Goal: Task Accomplishment & Management: Use online tool/utility

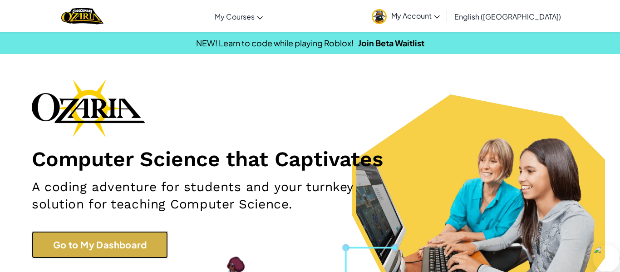
click at [106, 242] on link "Go to My Dashboard" at bounding box center [100, 244] width 136 height 27
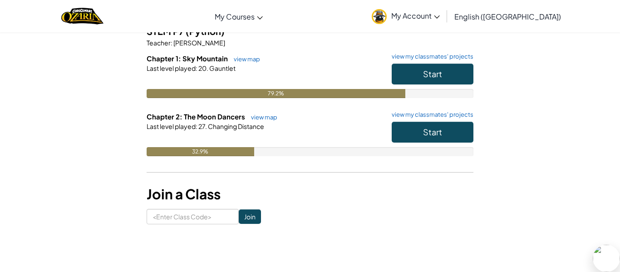
scroll to position [88, 0]
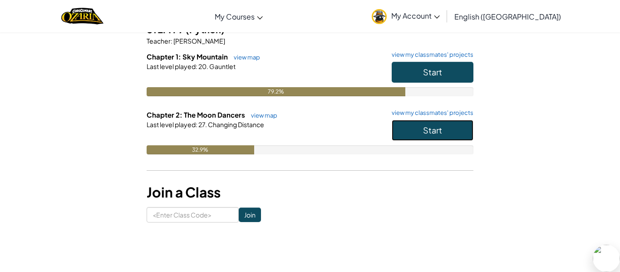
click at [419, 130] on button "Start" at bounding box center [433, 130] width 82 height 21
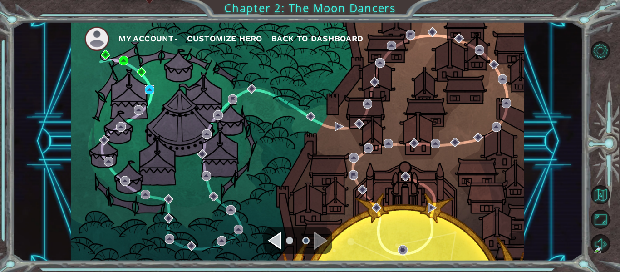
click at [147, 88] on img at bounding box center [150, 90] width 10 height 10
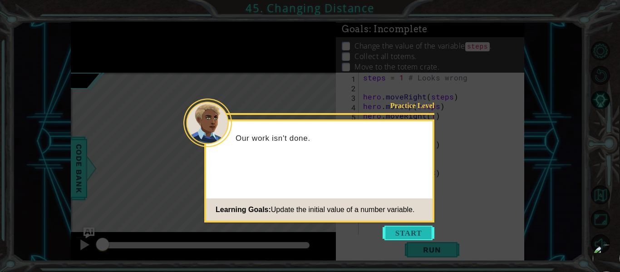
click at [399, 236] on button "Start" at bounding box center [409, 233] width 52 height 15
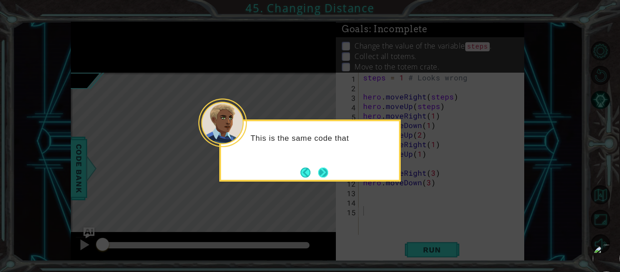
click at [321, 171] on button "Next" at bounding box center [323, 173] width 10 height 10
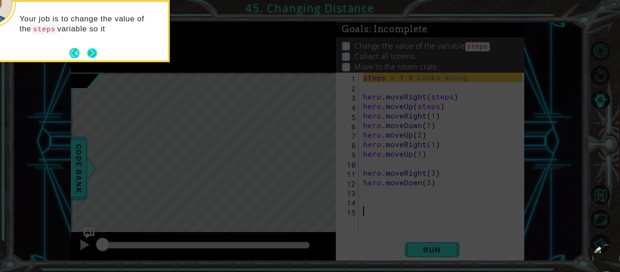
click at [96, 52] on button "Next" at bounding box center [92, 53] width 10 height 10
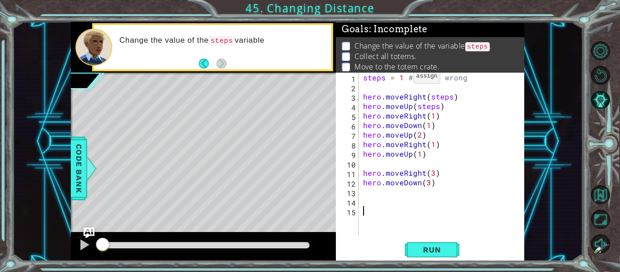
click at [402, 78] on div "steps = 1 # Looks wrong hero . moveRight ( steps ) hero . moveUp ( steps ) hero…" at bounding box center [444, 163] width 166 height 181
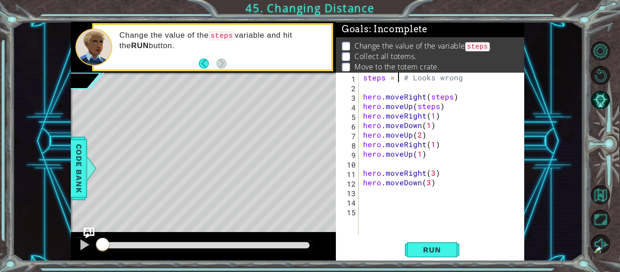
scroll to position [0, 3]
click at [427, 252] on span "Run" at bounding box center [432, 249] width 36 height 9
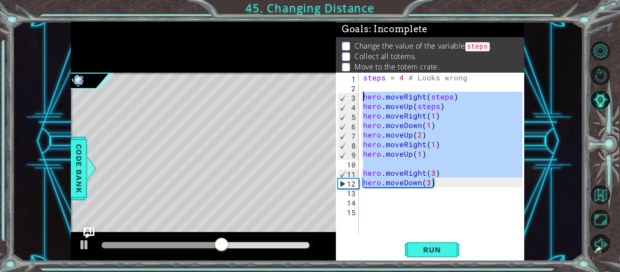
drag, startPoint x: 441, startPoint y: 183, endPoint x: 354, endPoint y: 88, distance: 129.8
click at [354, 88] on div "steps = 4 # Looks wrong 1 2 3 4 5 6 7 8 9 10 11 12 13 14 15 steps = 4 # Looks w…" at bounding box center [429, 154] width 187 height 162
type textarea "hero.moveRight(steps)"
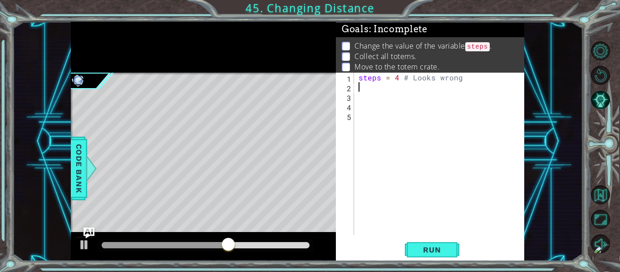
scroll to position [0, 0]
click at [399, 77] on div "steps = 4 # Looks wrong" at bounding box center [442, 163] width 170 height 181
type textarea "steps = # Looks wrong"
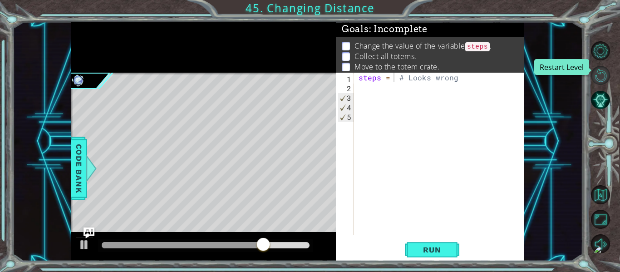
click at [600, 79] on button "Restart Level" at bounding box center [600, 75] width 19 height 19
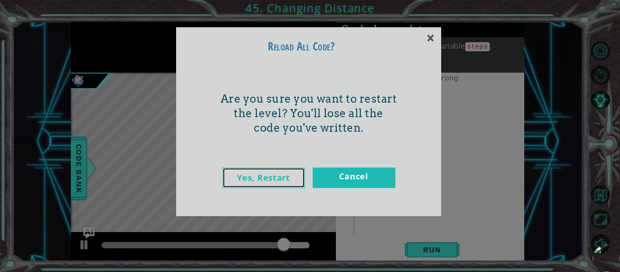
click at [280, 178] on link "Yes, Restart" at bounding box center [263, 178] width 83 height 20
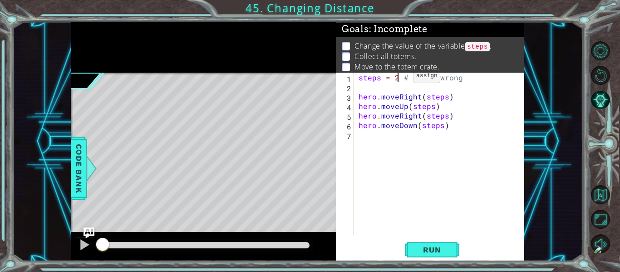
click at [398, 78] on div "steps = 2 # Looks wrong hero . moveRight ( steps ) hero . moveUp ( steps ) hero…" at bounding box center [442, 163] width 170 height 181
type textarea "steps = 3 # Looks wrong"
click at [424, 243] on button "Run" at bounding box center [432, 250] width 54 height 19
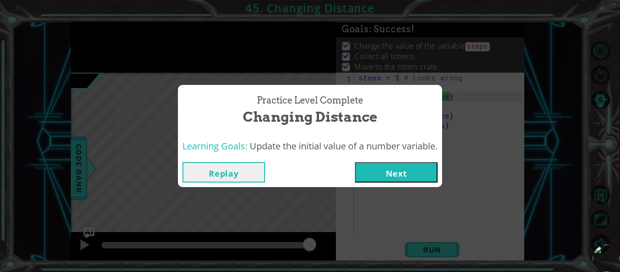
click at [425, 176] on button "Next" at bounding box center [396, 172] width 83 height 20
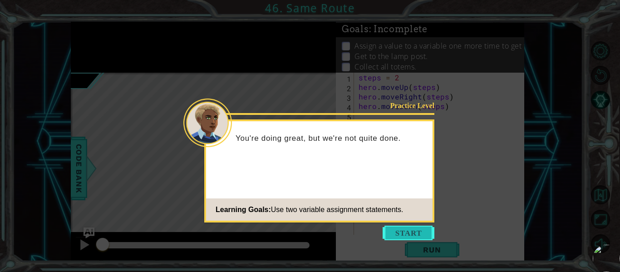
click at [422, 230] on button "Start" at bounding box center [409, 233] width 52 height 15
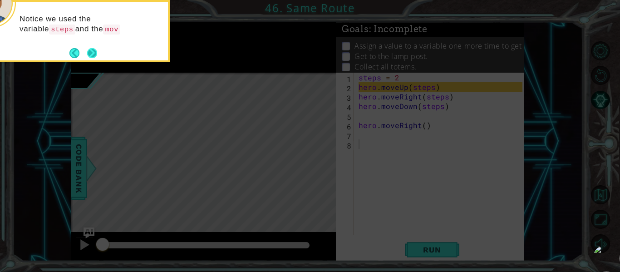
click at [94, 53] on button "Next" at bounding box center [92, 53] width 10 height 10
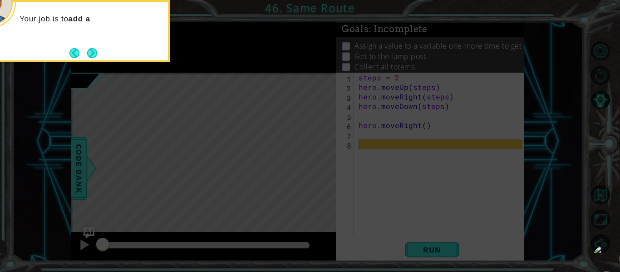
click at [94, 53] on button "Next" at bounding box center [92, 53] width 10 height 10
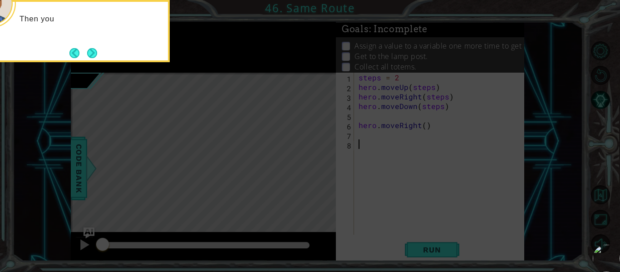
click at [94, 53] on button "Next" at bounding box center [92, 53] width 10 height 10
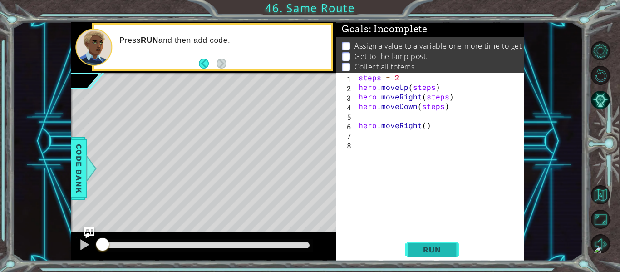
click at [426, 251] on span "Run" at bounding box center [432, 249] width 36 height 9
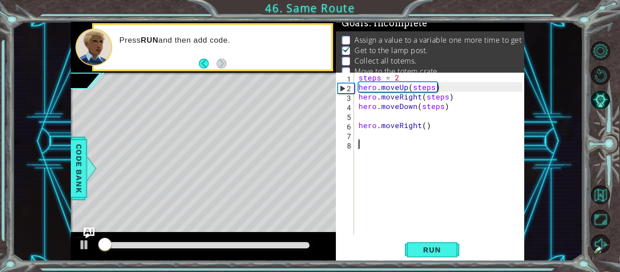
scroll to position [7, 0]
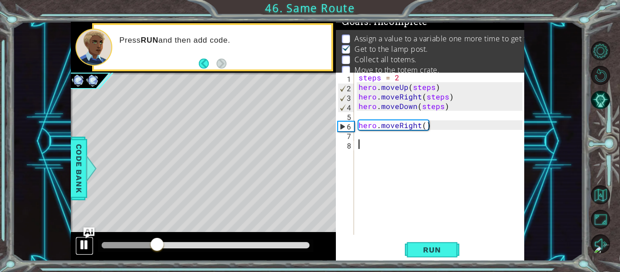
click at [83, 244] on div at bounding box center [85, 245] width 12 height 12
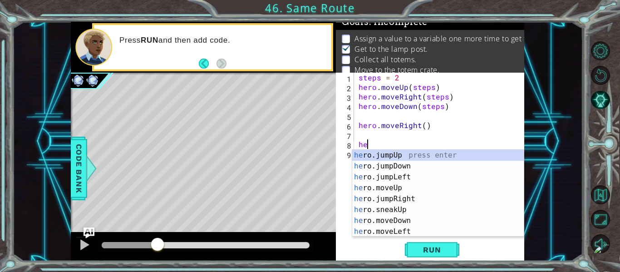
scroll to position [0, 0]
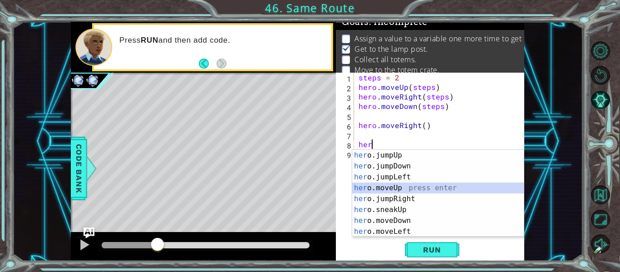
click at [419, 184] on div "her o.jumpUp press enter her o.jumpDown press enter her o.jumpLeft press enter …" at bounding box center [438, 204] width 172 height 109
type textarea "hero.moveUp(1)"
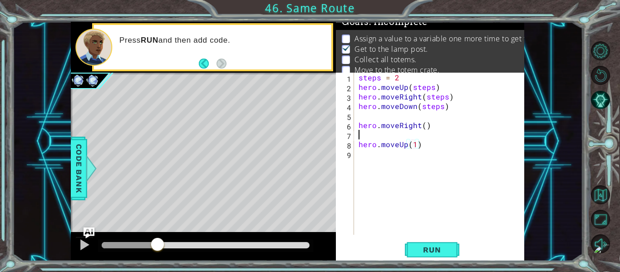
click at [364, 137] on div "steps = 2 hero . moveUp ( steps ) hero . moveRight ( steps ) hero . moveDown ( …" at bounding box center [442, 163] width 170 height 181
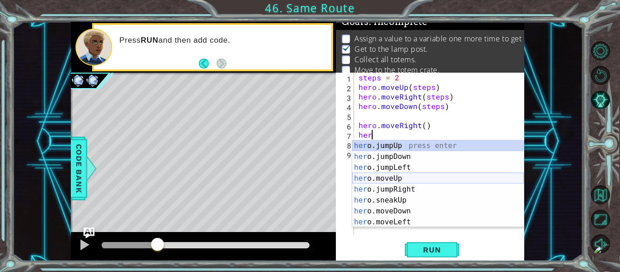
click at [403, 180] on div "her o.jumpUp press enter her o.jumpDown press enter her o.jumpLeft press enter …" at bounding box center [438, 194] width 172 height 109
type textarea "hero.moveUp(1)"
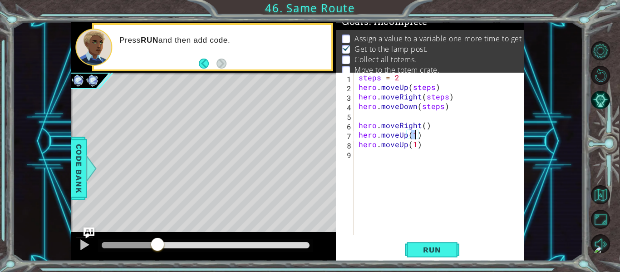
click at [367, 157] on div "steps = 2 hero . moveUp ( steps ) hero . moveRight ( steps ) hero . moveDown ( …" at bounding box center [442, 163] width 170 height 181
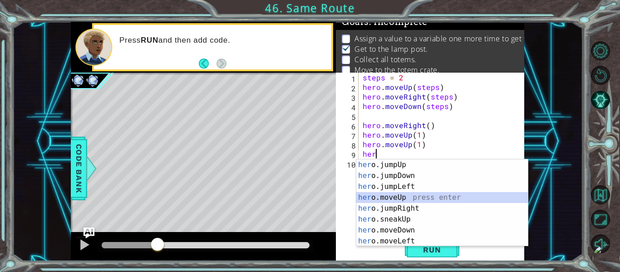
click at [386, 195] on div "her o.jumpUp press enter her o.jumpDown press enter her o.jumpLeft press enter …" at bounding box center [442, 213] width 172 height 109
type textarea "hero.moveUp(1)"
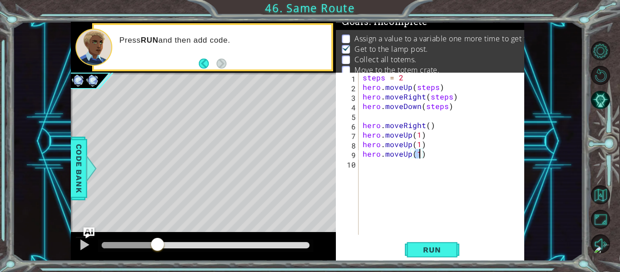
click at [370, 165] on div "steps = 2 hero . moveUp ( steps ) hero . moveRight ( steps ) hero . moveDown ( …" at bounding box center [444, 163] width 166 height 181
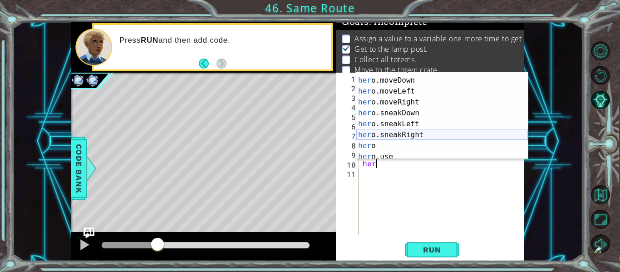
scroll to position [76, 0]
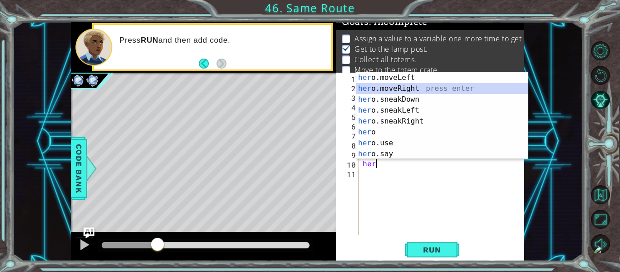
click at [416, 89] on div "her o.moveLeft press enter her o.moveRight press enter her o.sneakDown press en…" at bounding box center [442, 126] width 172 height 109
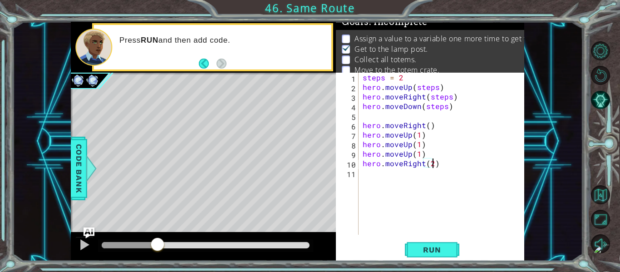
scroll to position [0, 4]
type textarea "hero.moveRight(3)"
click at [380, 178] on div "steps = 2 hero . moveUp ( steps ) hero . moveRight ( steps ) hero . moveDown ( …" at bounding box center [444, 163] width 166 height 181
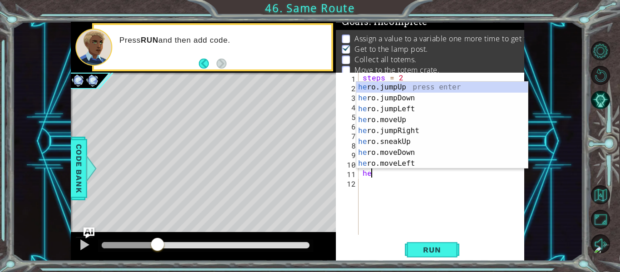
scroll to position [0, 0]
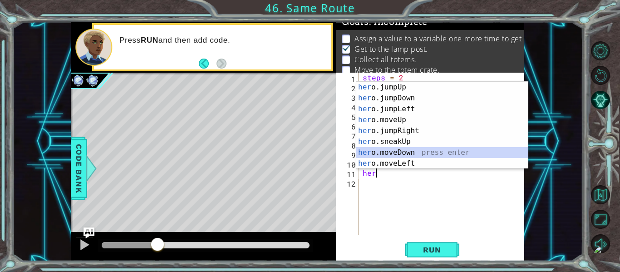
click at [423, 152] on div "her o.jumpUp press enter her o.jumpDown press enter her o.jumpLeft press enter …" at bounding box center [442, 136] width 172 height 109
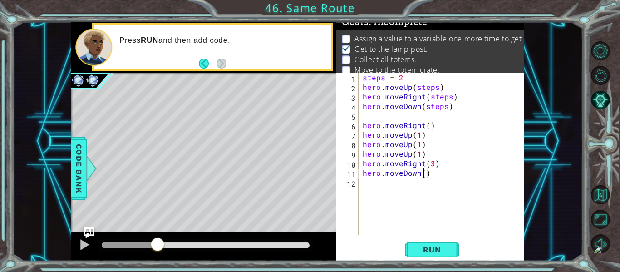
scroll to position [0, 4]
click at [440, 247] on span "Run" at bounding box center [432, 249] width 36 height 9
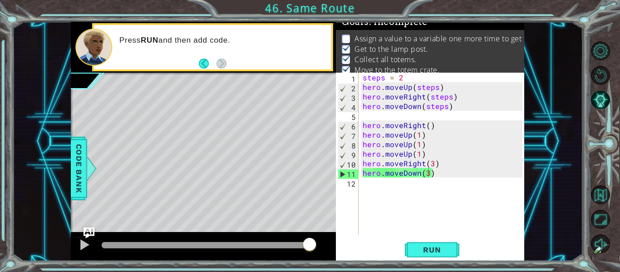
drag, startPoint x: 422, startPoint y: 38, endPoint x: 515, endPoint y: 49, distance: 93.2
click at [515, 49] on ul "Assign a value to a variable one more time to get to the totem crate. Get to th…" at bounding box center [430, 55] width 181 height 42
type textarea "steps = 2"
click at [401, 79] on div "steps = 2 hero . moveUp ( steps ) hero . moveRight ( steps ) hero . moveDown ( …" at bounding box center [444, 163] width 166 height 181
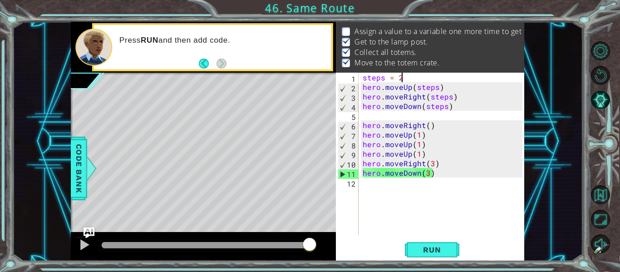
scroll to position [0, 0]
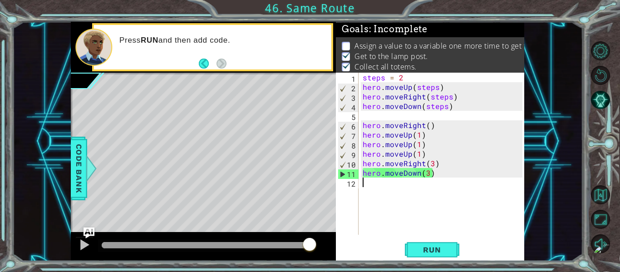
click at [372, 187] on div "steps = 2 hero . moveUp ( steps ) hero . moveRight ( steps ) hero . moveDown ( …" at bounding box center [444, 163] width 166 height 181
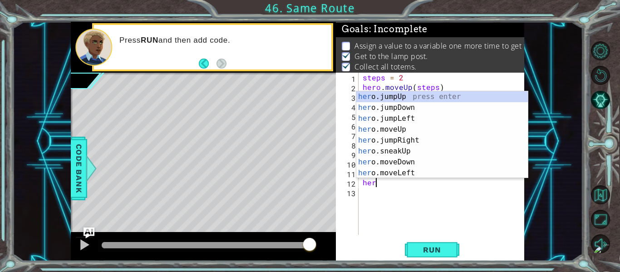
scroll to position [0, 0]
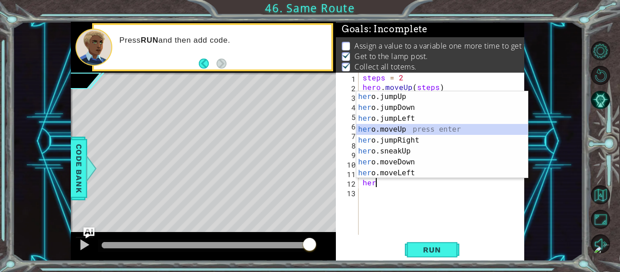
click at [407, 129] on div "her o.jumpUp press enter her o.jumpDown press enter her o.jumpLeft press enter …" at bounding box center [442, 145] width 172 height 109
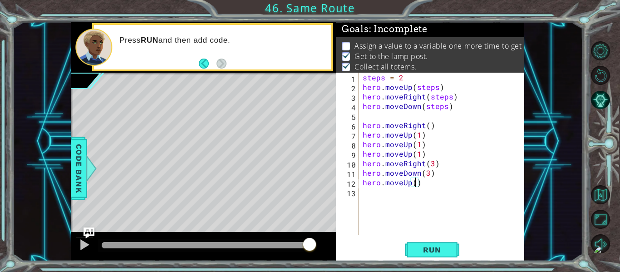
type textarea "hero.moveUp(3)"
click at [363, 196] on div "steps = 2 hero . moveUp ( steps ) hero . moveRight ( steps ) hero . moveDown ( …" at bounding box center [444, 163] width 166 height 181
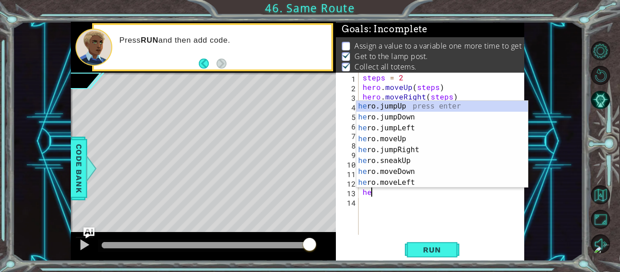
scroll to position [0, 0]
click at [411, 181] on div "her o.jumpUp press enter her o.jumpDown press enter her o.jumpLeft press enter …" at bounding box center [442, 155] width 172 height 109
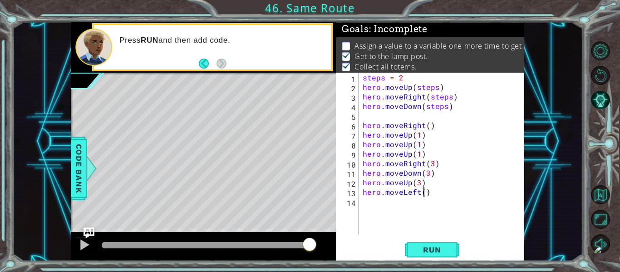
type textarea "hero.moveLeft(2)"
click at [371, 202] on div "steps = 2 hero . moveUp ( steps ) hero . moveRight ( steps ) hero . moveDown ( …" at bounding box center [444, 163] width 166 height 181
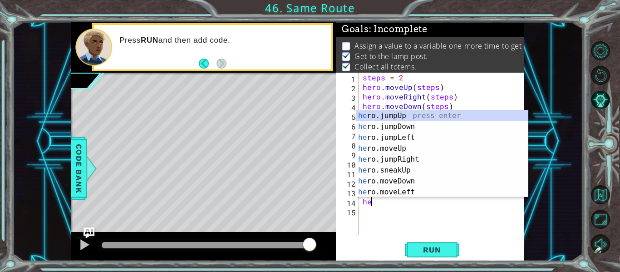
scroll to position [0, 0]
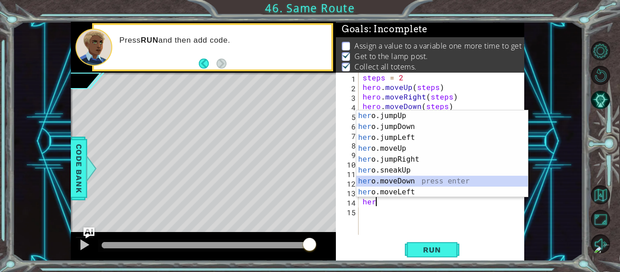
click at [420, 182] on div "her o.jumpUp press enter her o.jumpDown press enter her o.jumpLeft press enter …" at bounding box center [442, 164] width 172 height 109
type textarea "hero.moveDown(1)"
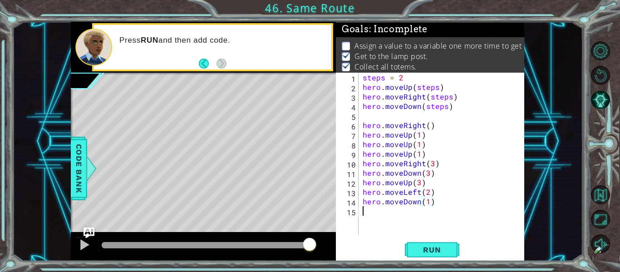
click at [370, 212] on div "steps = 2 hero . moveUp ( steps ) hero . moveRight ( steps ) hero . moveDown ( …" at bounding box center [444, 163] width 166 height 181
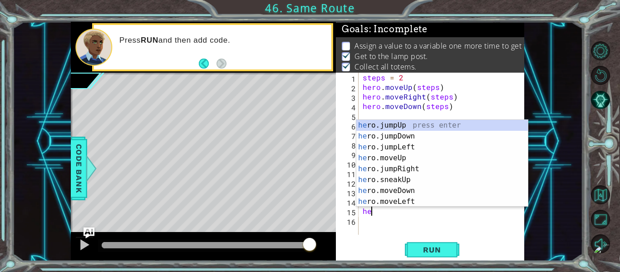
type textarea "her"
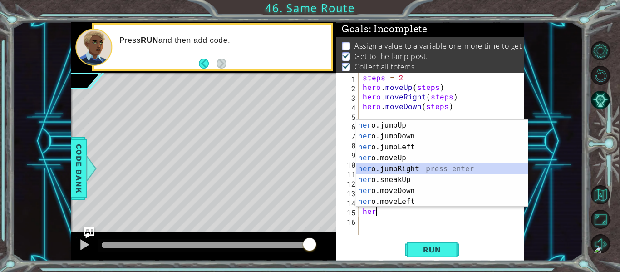
click at [391, 167] on div "her o.jumpUp press enter her o.jumpDown press enter her o.jumpLeft press enter …" at bounding box center [442, 174] width 172 height 109
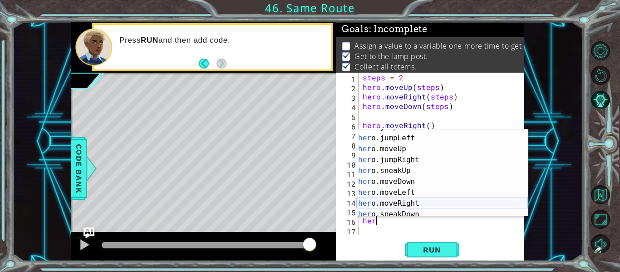
scroll to position [19, 0]
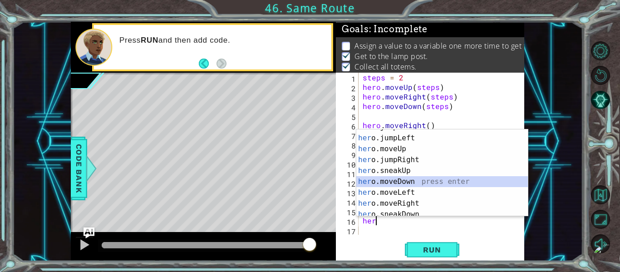
click at [414, 182] on div "her o.jumpDown press enter her o.jumpLeft press enter her o.moveUp press enter …" at bounding box center [442, 176] width 172 height 109
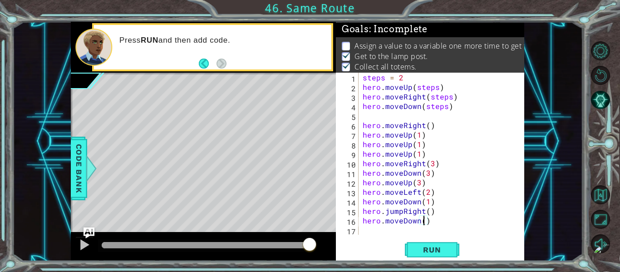
type textarea "hero.moveDown(2)"
click at [374, 233] on div "steps = 2 hero . moveUp ( steps ) hero . moveRight ( steps ) hero . moveDown ( …" at bounding box center [444, 163] width 166 height 181
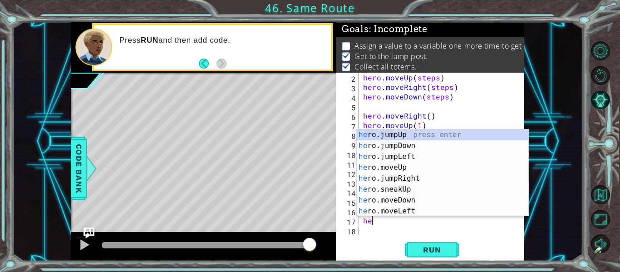
scroll to position [0, 0]
click at [415, 166] on div "her o.jumpUp press enter her o.jumpDown press enter her o.jumpLeft press enter …" at bounding box center [443, 183] width 172 height 109
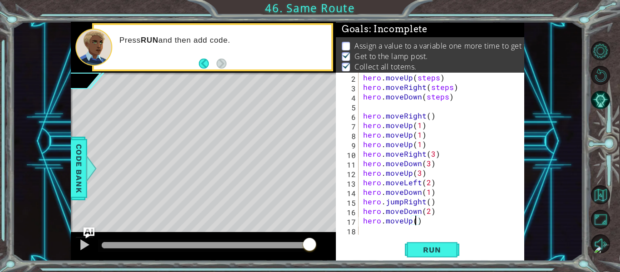
type textarea "hero.moveUp(3)"
click at [370, 232] on div "hero . moveUp ( steps ) hero . moveRight ( steps ) hero . moveDown ( steps ) he…" at bounding box center [444, 163] width 166 height 181
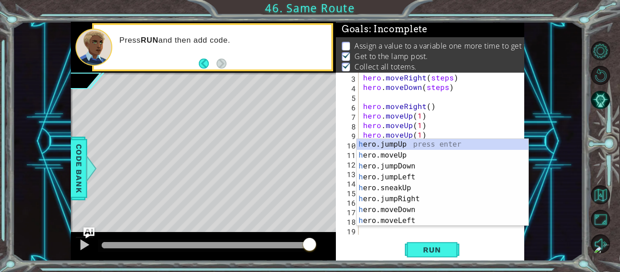
scroll to position [19, 0]
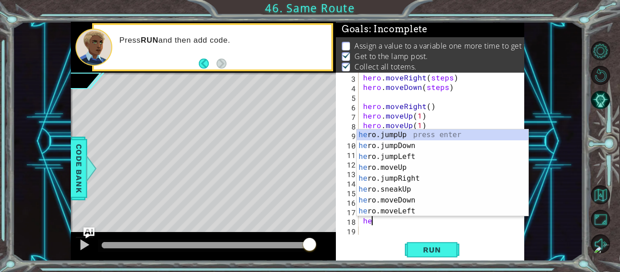
type textarea "her"
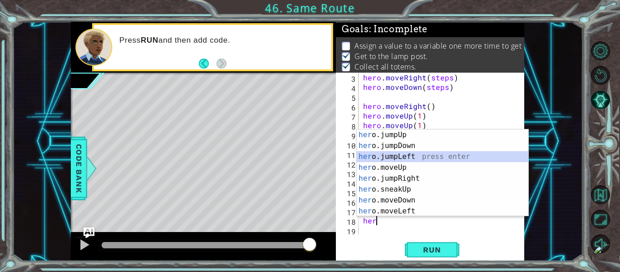
click at [415, 157] on div "her o.jumpUp press enter her o.jumpDown press enter her o.jumpLeft press enter …" at bounding box center [443, 183] width 172 height 109
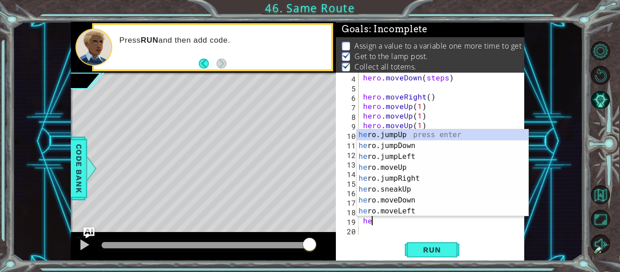
type textarea "her"
click at [429, 145] on div "her o.jumpUp press enter her o.jumpDown press enter her o.jumpLeft press enter …" at bounding box center [443, 183] width 172 height 109
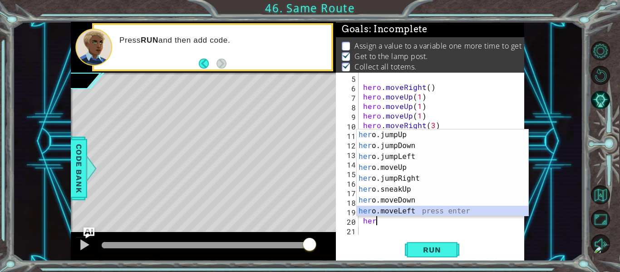
click at [420, 211] on div "her o.jumpUp press enter her o.jumpDown press enter her o.jumpLeft press enter …" at bounding box center [443, 183] width 172 height 109
type textarea "hero.moveLeft(1)"
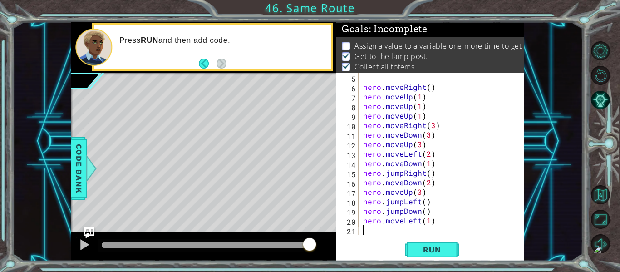
click at [369, 226] on div "hero . moveRight ( ) hero . moveUp ( 1 ) hero . moveUp ( 1 ) hero . moveUp ( 1 …" at bounding box center [444, 163] width 166 height 181
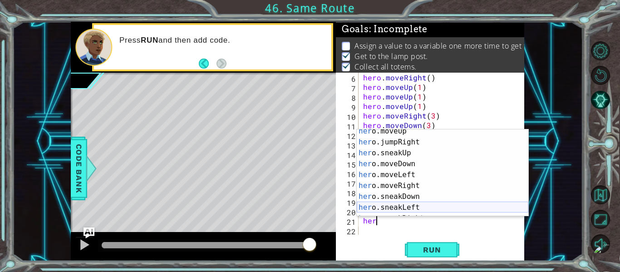
scroll to position [38, 0]
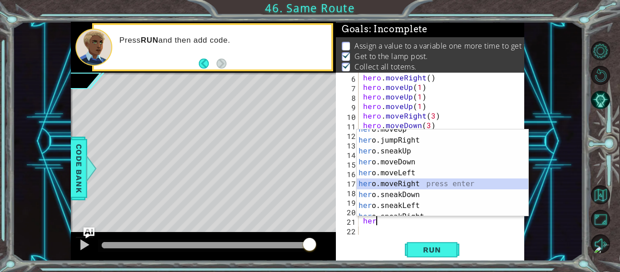
click at [415, 185] on div "her o.moveUp press enter her o.jumpRight press enter her o.sneakUp press enter …" at bounding box center [443, 178] width 172 height 109
type textarea "hero.moveRight(1)"
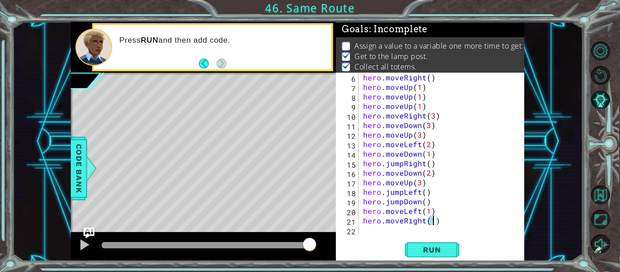
click at [362, 232] on div "hero . moveRight ( ) hero . moveUp ( 1 ) hero . moveUp ( 1 ) hero . moveUp ( 1 …" at bounding box center [444, 163] width 166 height 181
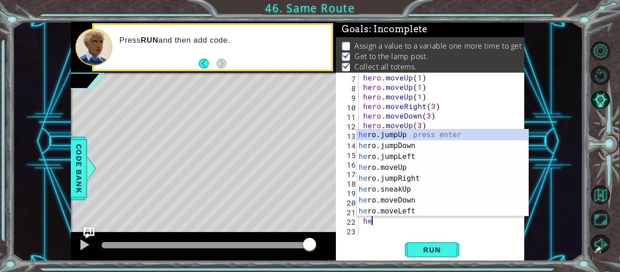
scroll to position [0, 0]
click at [404, 165] on div "her o.jumpUp press enter her o.jumpDown press enter her o.jumpLeft press enter …" at bounding box center [443, 183] width 172 height 109
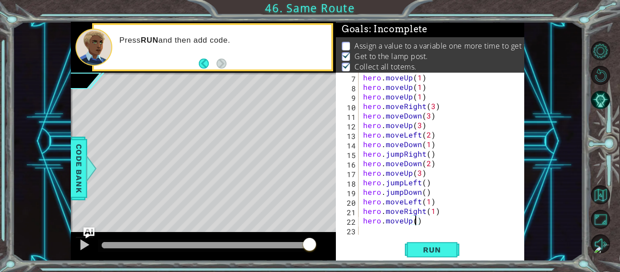
type textarea "hero.moveUp(4)"
click at [370, 231] on div "hero . moveUp ( 1 ) hero . moveUp ( 1 ) hero . moveUp ( 1 ) hero . moveRight ( …" at bounding box center [444, 163] width 166 height 181
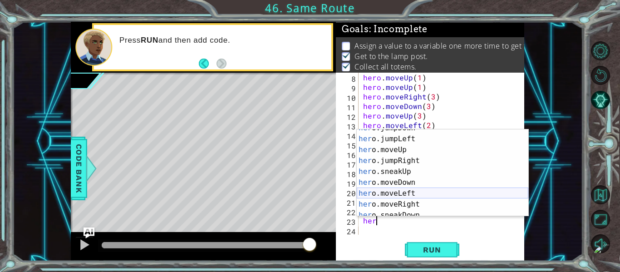
scroll to position [18, 0]
click at [416, 201] on div "her o.jumpDown press enter her o.jumpLeft press enter her o.moveUp press enter …" at bounding box center [443, 177] width 172 height 109
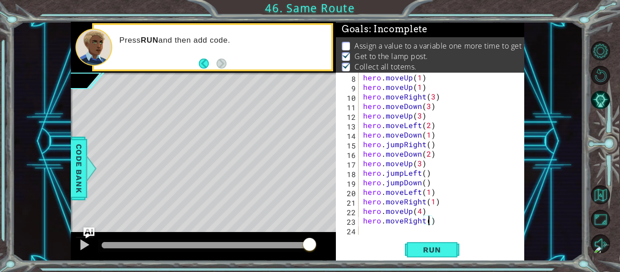
type textarea "hero.moveRight(2)"
click at [370, 229] on div "hero . moveUp ( 1 ) hero . moveUp ( 1 ) hero . moveRight ( 3 ) hero . moveDown …" at bounding box center [444, 163] width 166 height 181
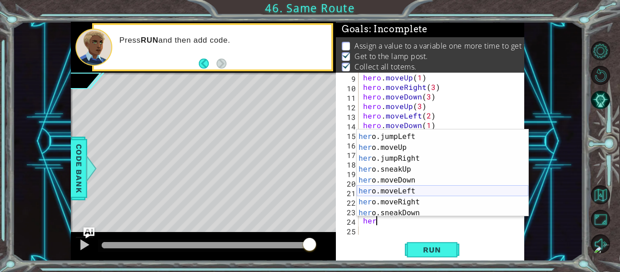
scroll to position [20, 0]
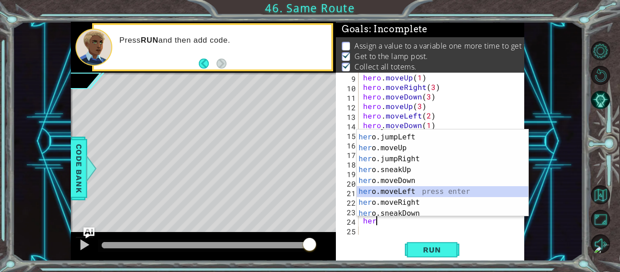
click at [422, 189] on div "her o.jumpDown press enter her o.jumpLeft press enter her o.moveUp press enter …" at bounding box center [443, 175] width 172 height 109
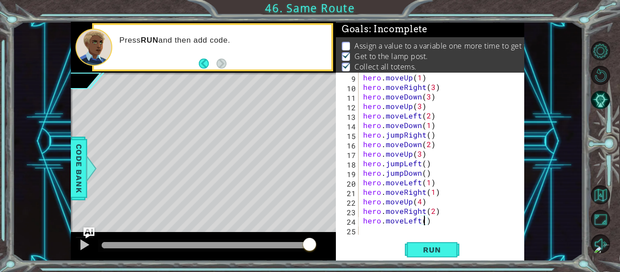
type textarea "hero.moveLeft(4)"
click at [373, 230] on div "hero . moveUp ( 1 ) hero . moveRight ( 3 ) hero . moveDown ( 3 ) hero . moveUp …" at bounding box center [444, 163] width 166 height 181
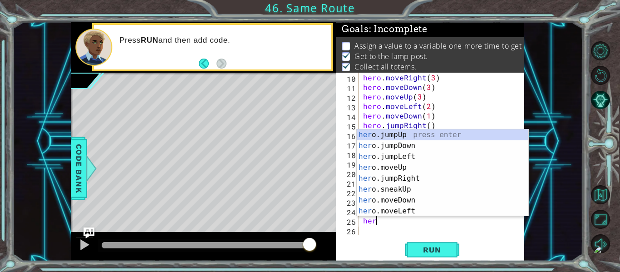
scroll to position [0, 0]
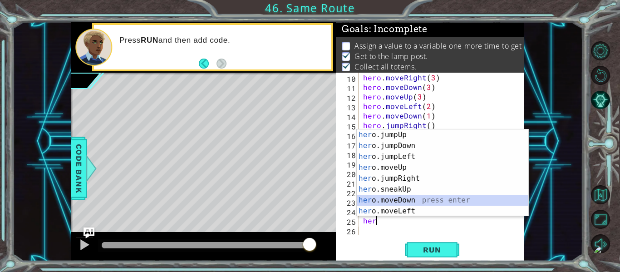
click at [411, 202] on div "her o.jumpUp press enter her o.jumpDown press enter her o.jumpLeft press enter …" at bounding box center [443, 183] width 172 height 109
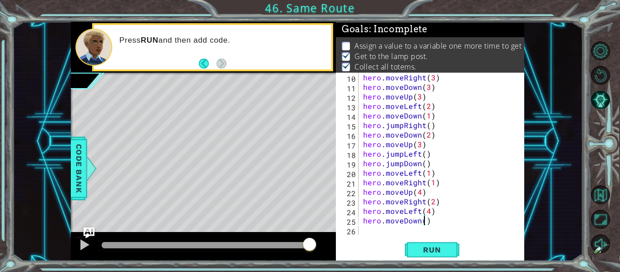
type textarea "hero.moveDown(4)"
click at [364, 229] on div "hero . moveRight ( 3 ) hero . moveDown ( 3 ) hero . moveUp ( 3 ) hero . moveLef…" at bounding box center [444, 163] width 166 height 181
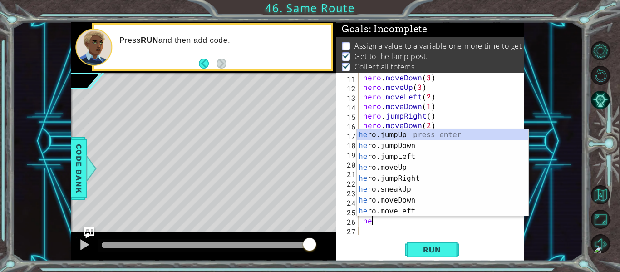
scroll to position [0, 0]
click at [399, 209] on div "her o.jumpUp press enter her o.jumpDown press enter her o.jumpLeft press enter …" at bounding box center [443, 183] width 172 height 109
type textarea "hero.moveLeft(1)"
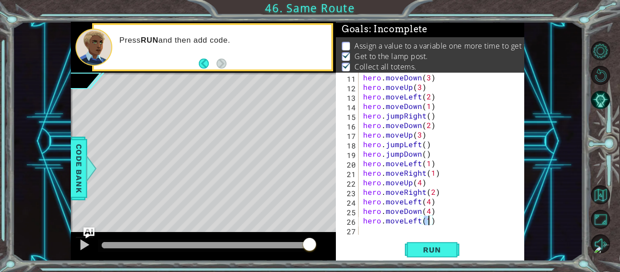
click at [369, 229] on div "hero . moveDown ( 3 ) hero . moveUp ( 3 ) hero . moveLeft ( 2 ) hero . moveDown…" at bounding box center [444, 163] width 166 height 181
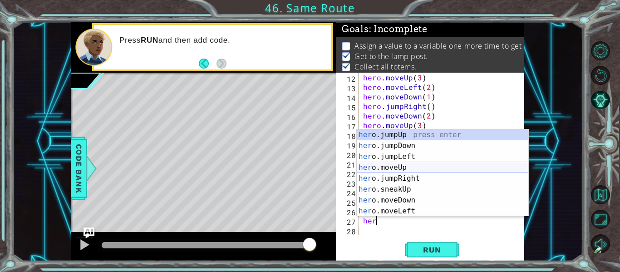
click at [415, 167] on div "her o.jumpUp press enter her o.jumpDown press enter her o.jumpLeft press enter …" at bounding box center [443, 183] width 172 height 109
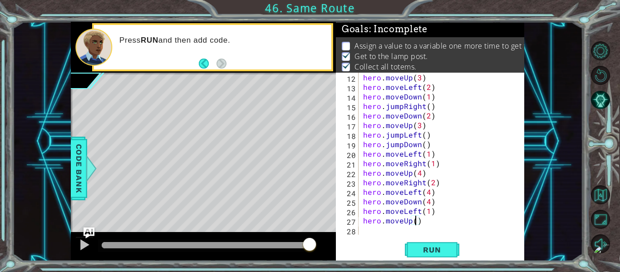
type textarea "hero.moveUp(2)"
click at [371, 232] on div "hero . moveUp ( 3 ) hero . moveLeft ( 2 ) hero . moveDown ( 1 ) hero . jumpRigh…" at bounding box center [444, 163] width 166 height 181
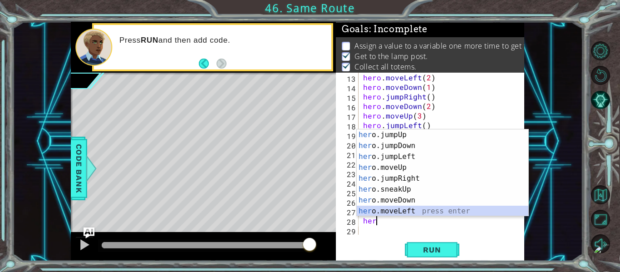
click at [409, 207] on div "her o.jumpUp press enter her o.jumpDown press enter her o.jumpLeft press enter …" at bounding box center [443, 183] width 172 height 109
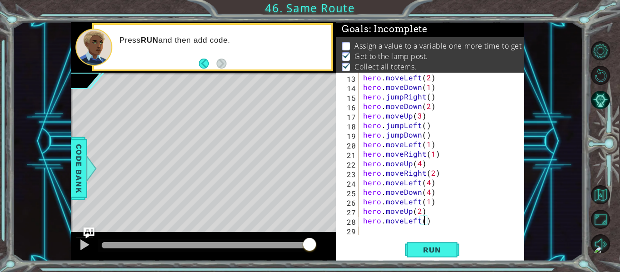
scroll to position [0, 4]
type textarea "hero.moveLeft(3)"
click at [366, 231] on div "hero . moveLeft ( 2 ) hero . moveDown ( 1 ) hero . jumpRight ( ) hero . moveDow…" at bounding box center [444, 163] width 166 height 181
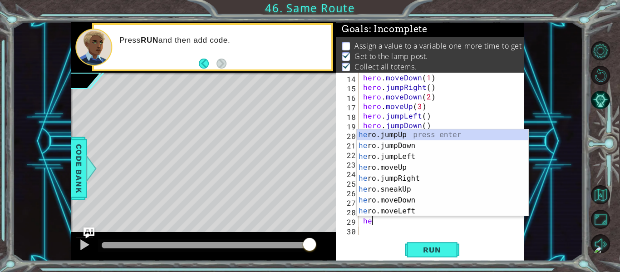
scroll to position [0, 0]
click at [407, 167] on div "her o.jumpUp press enter her o.jumpDown press enter her o.jumpLeft press enter …" at bounding box center [443, 183] width 172 height 109
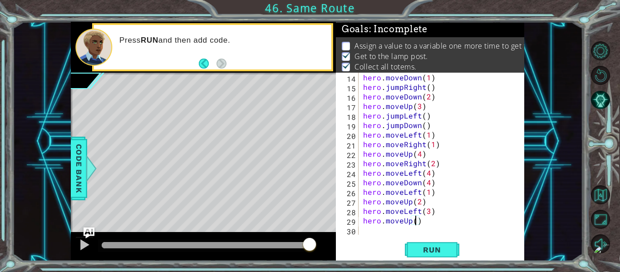
scroll to position [0, 3]
click at [416, 248] on span "Run" at bounding box center [432, 249] width 36 height 9
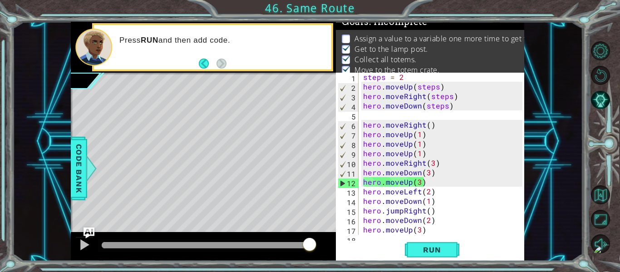
scroll to position [1, 0]
click at [419, 135] on div "steps = 2 hero . moveUp ( steps ) hero . moveRight ( steps ) hero . moveDown ( …" at bounding box center [444, 162] width 166 height 181
click at [402, 78] on div "steps = 2 hero . moveUp ( steps ) hero . moveRight ( steps ) hero . moveDown ( …" at bounding box center [444, 162] width 166 height 181
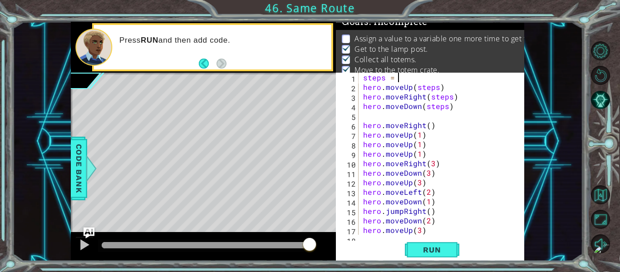
type textarea "steps = 2"
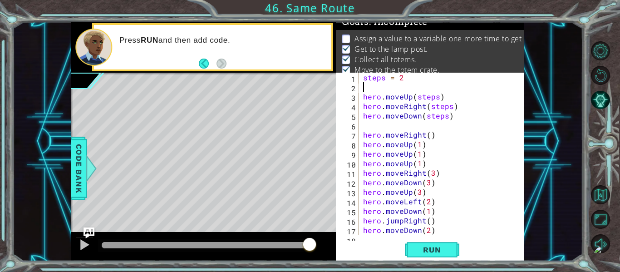
scroll to position [0, 0]
click at [430, 244] on button "Run" at bounding box center [432, 250] width 54 height 19
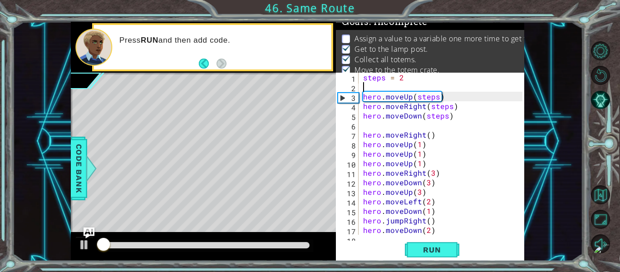
scroll to position [133, 0]
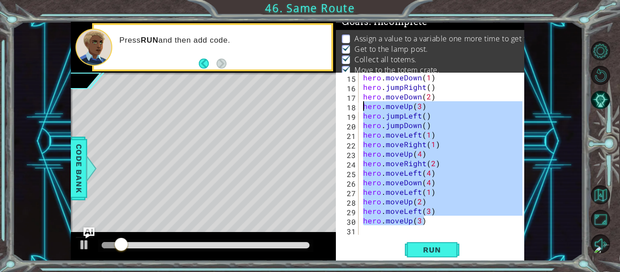
drag, startPoint x: 434, startPoint y: 222, endPoint x: 350, endPoint y: 102, distance: 147.0
click at [350, 102] on div "15 16 17 18 19 20 21 22 23 24 25 26 27 28 29 30 31 hero . moveDown ( 1 ) hero .…" at bounding box center [429, 154] width 187 height 162
type textarea "hero.moveUp(3) hero.jumpLeft()"
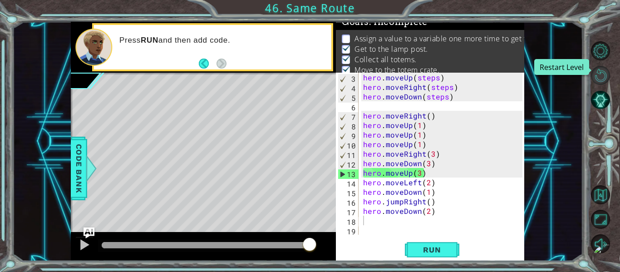
click at [597, 83] on button "Restart Level" at bounding box center [600, 75] width 19 height 19
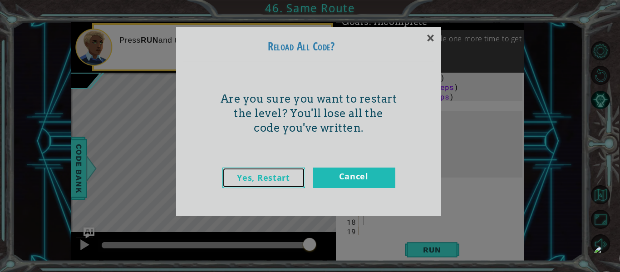
click at [293, 176] on link "Yes, Restart" at bounding box center [263, 178] width 83 height 20
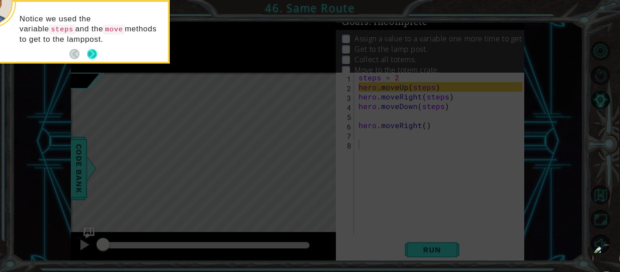
click at [95, 54] on button "Next" at bounding box center [92, 54] width 10 height 10
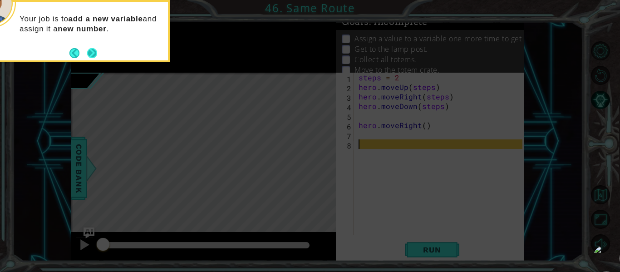
click at [94, 54] on button "Next" at bounding box center [92, 53] width 10 height 10
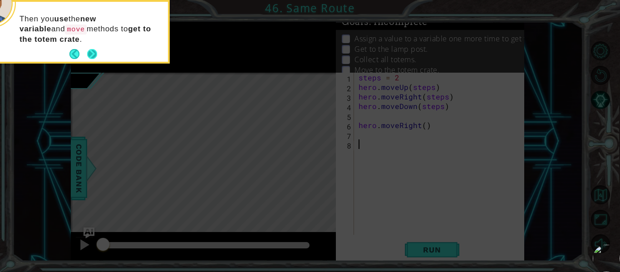
click at [95, 54] on button "Next" at bounding box center [92, 54] width 10 height 10
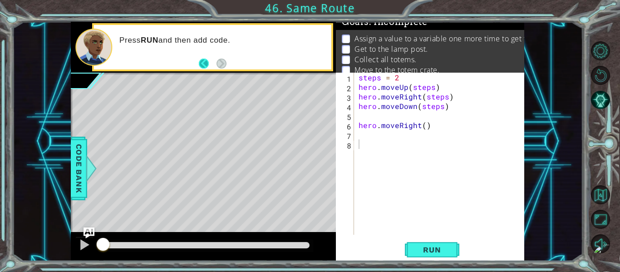
click at [206, 63] on button "Back" at bounding box center [208, 64] width 18 height 10
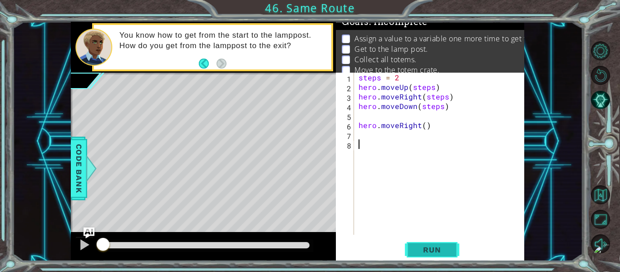
click at [444, 245] on button "Run" at bounding box center [432, 250] width 54 height 19
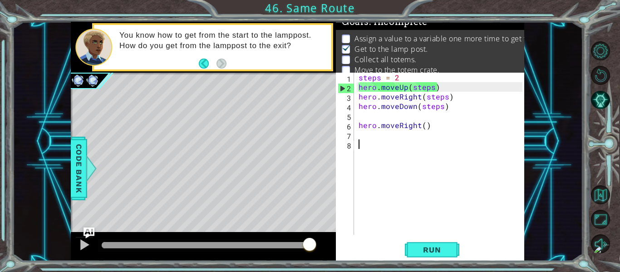
click at [598, 259] on img at bounding box center [606, 258] width 27 height 27
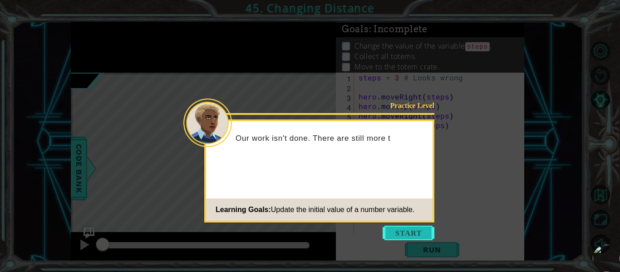
click at [410, 228] on button "Start" at bounding box center [409, 233] width 52 height 15
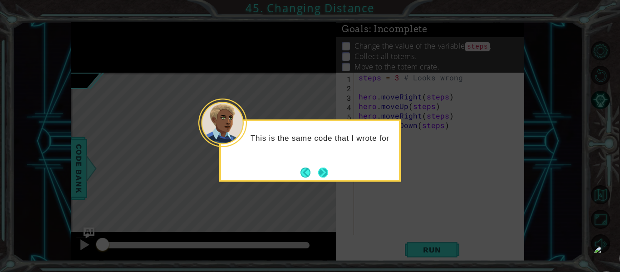
click at [319, 171] on button "Next" at bounding box center [323, 173] width 10 height 10
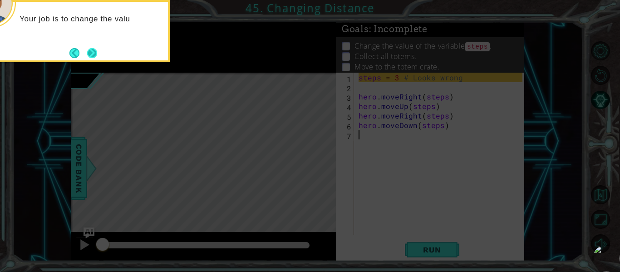
click at [94, 50] on button "Next" at bounding box center [92, 53] width 10 height 10
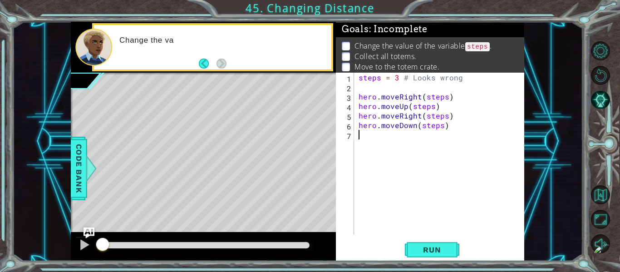
click at [207, 70] on footer at bounding box center [213, 64] width 28 height 14
